Goal: Communication & Community: Answer question/provide support

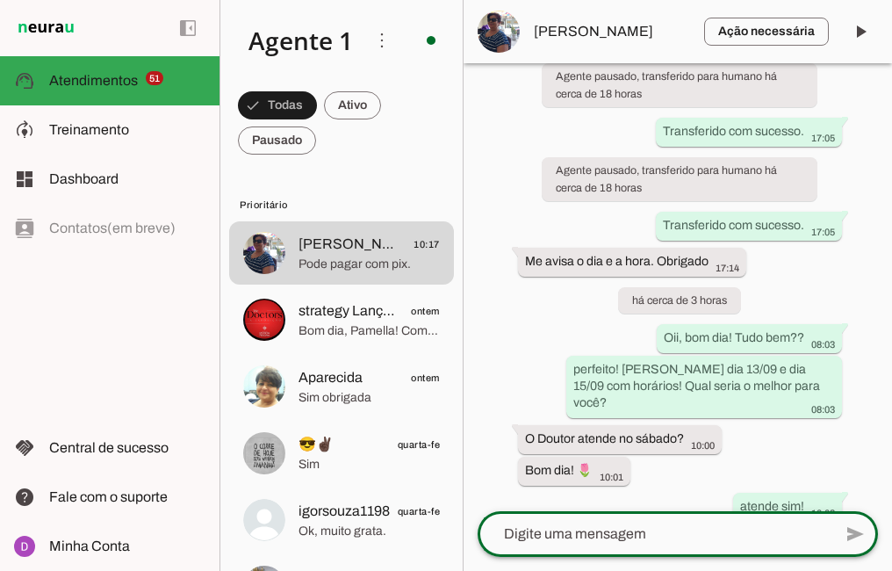
scroll to position [1797, 0]
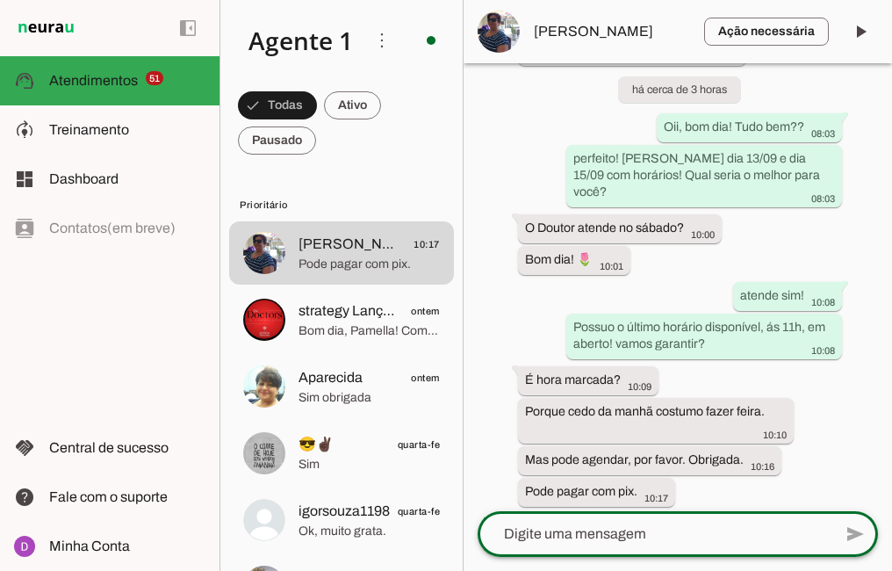
click at [684, 543] on textarea at bounding box center [655, 533] width 355 height 21
click at [682, 533] on textarea at bounding box center [655, 533] width 355 height 21
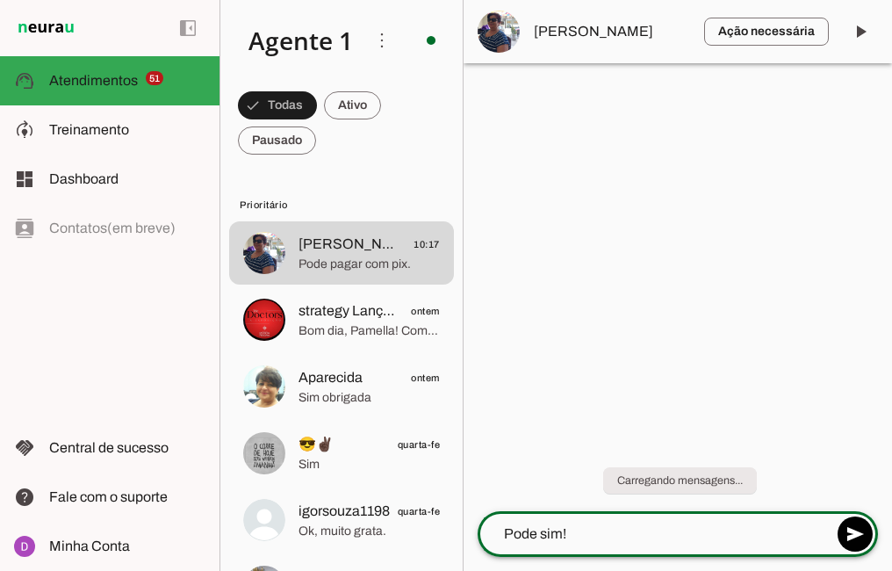
type textarea "Pode sim!"
type md-outlined-text-field "Pode sim!"
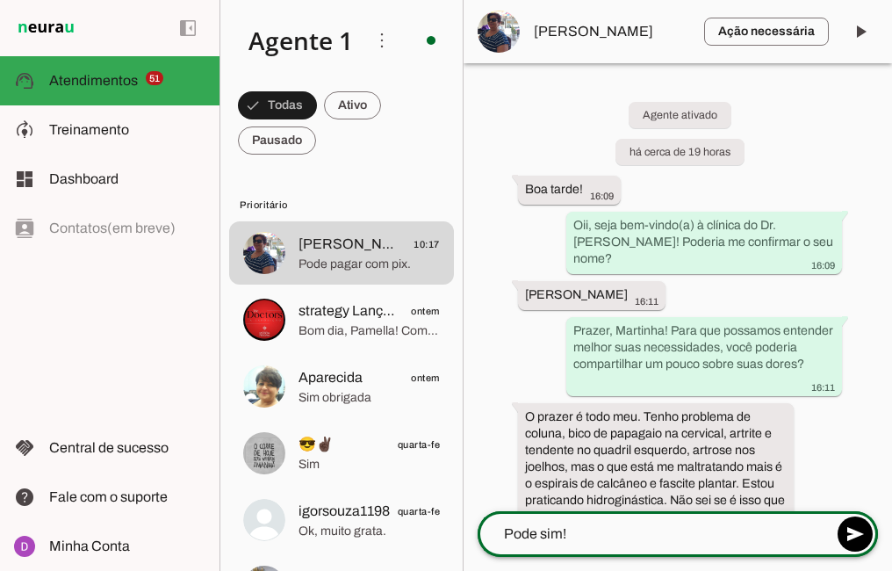
paste textarea "Maravilha, Agora, para agilizar um pouco o atendimento no dia da consulta e fin…"
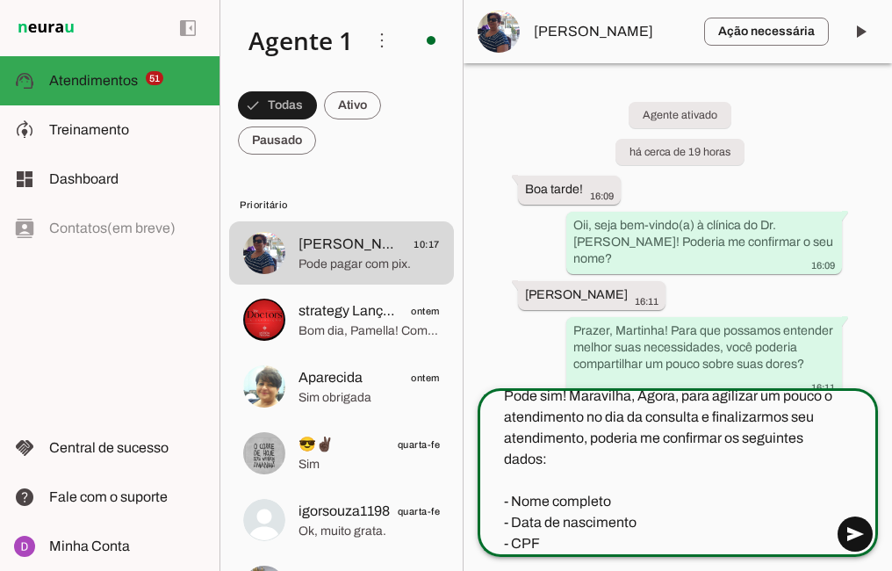
type textarea "Pode sim! Maravilha, Agora, para agilizar um pouco o atendimento no dia da cons…"
type md-outlined-text-field "Pode sim! Maravilha, Agora, para agilizar um pouco o atendimento no dia da cons…"
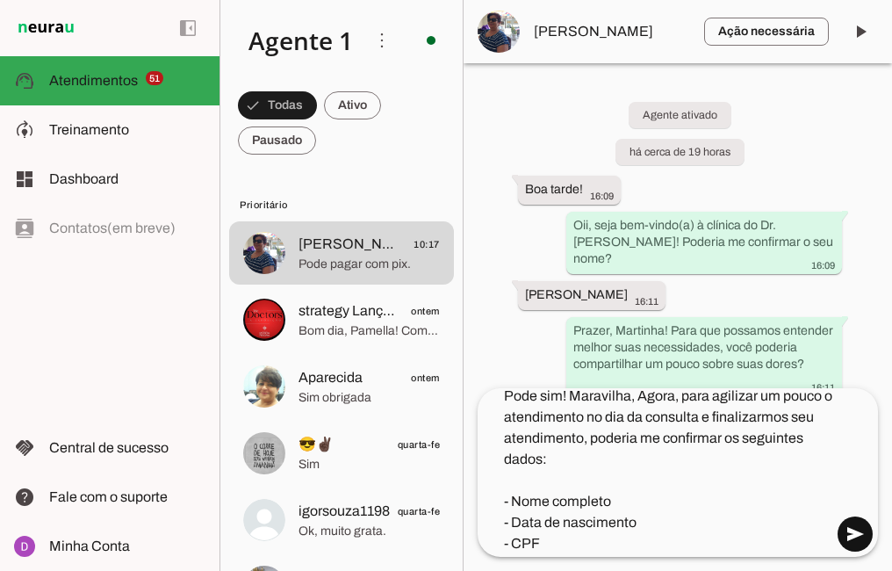
click at [860, 525] on span at bounding box center [855, 534] width 42 height 42
